Goal: Task Accomplishment & Management: Use online tool/utility

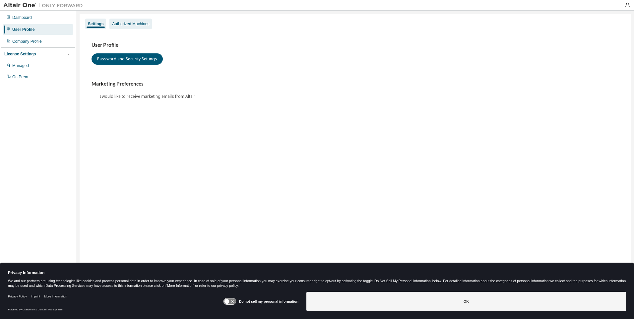
click at [128, 23] on div "Authorized Machines" at bounding box center [130, 23] width 37 height 5
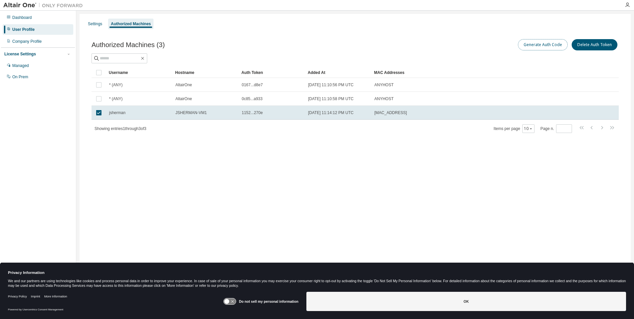
click at [542, 45] on button "Generate Auth Code" at bounding box center [543, 44] width 50 height 11
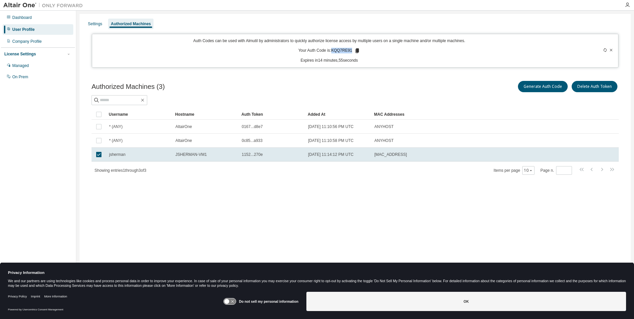
drag, startPoint x: 333, startPoint y: 50, endPoint x: 351, endPoint y: 49, distance: 17.6
click at [351, 49] on p "Your Auth Code is: KQQ7RE91" at bounding box center [330, 51] width 62 height 6
copy p "KQQ7RE91"
